Goal: Task Accomplishment & Management: Use online tool/utility

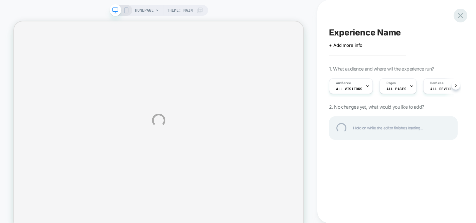
click at [458, 17] on div at bounding box center [461, 16] width 14 height 14
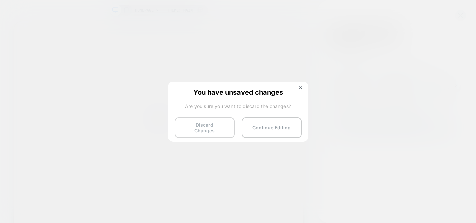
click at [215, 127] on button "Discard Changes" at bounding box center [205, 127] width 60 height 21
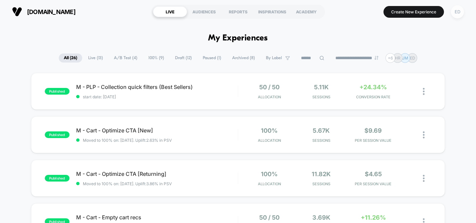
click at [460, 7] on div "ED" at bounding box center [457, 11] width 13 height 13
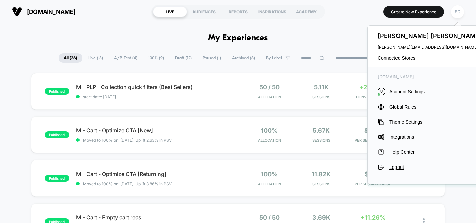
click at [390, 54] on div "[PERSON_NAME] [PERSON_NAME][EMAIL_ADDRESS][DOMAIN_NAME] Connected Stores" at bounding box center [431, 46] width 126 height 41
click at [390, 58] on span "Connected Stores" at bounding box center [431, 57] width 106 height 5
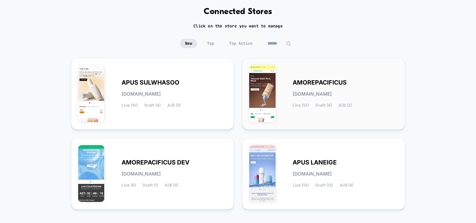
scroll to position [34, 0]
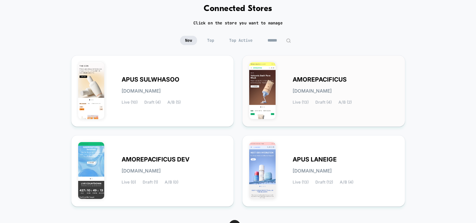
click at [324, 84] on div "AMOREPACIFICUS [DOMAIN_NAME] Live (13) Draft (4) A/B (2)" at bounding box center [346, 90] width 106 height 27
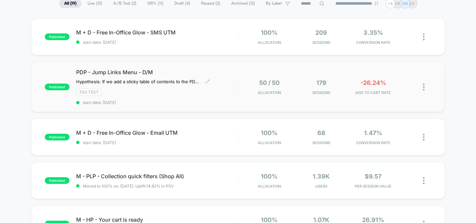
scroll to position [53, 0]
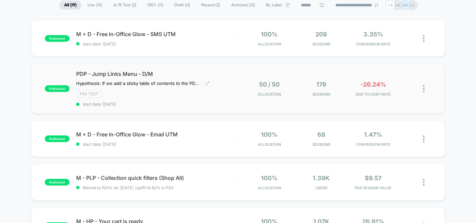
click at [142, 75] on span "PDP - Jump Links Menu - D/M" at bounding box center [157, 74] width 162 height 7
